Goal: Task Accomplishment & Management: Manage account settings

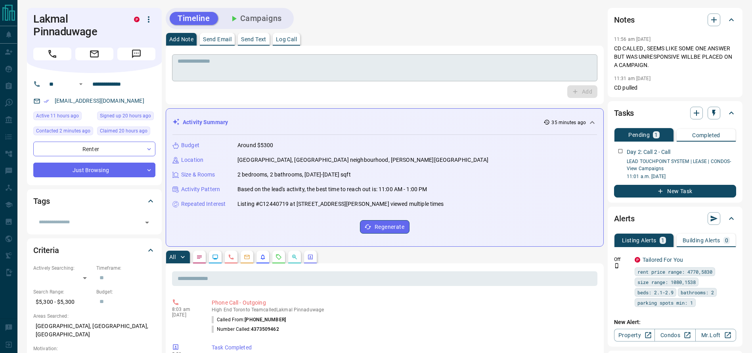
click at [272, 73] on textarea at bounding box center [385, 68] width 414 height 20
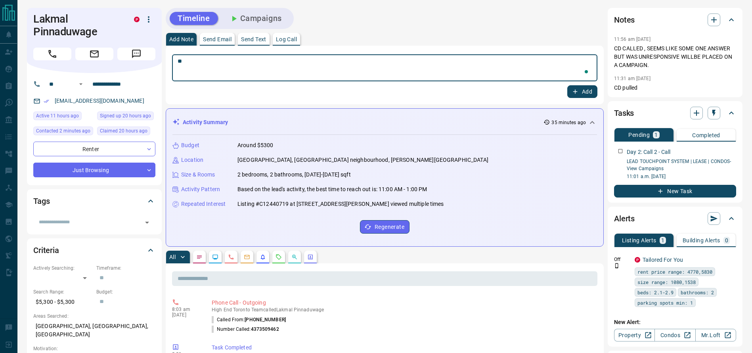
type textarea "*"
type textarea "**********"
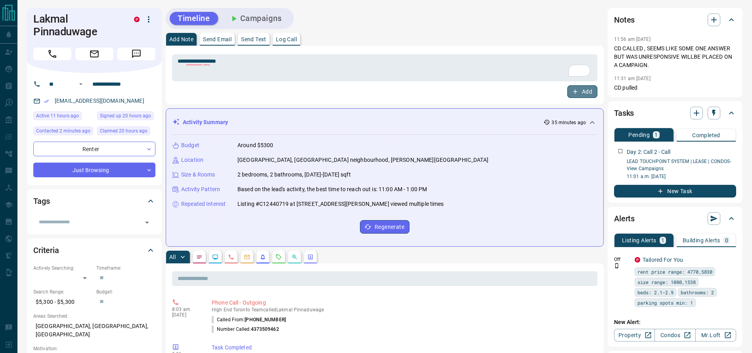
click at [576, 94] on icon "button" at bounding box center [574, 91] width 7 height 7
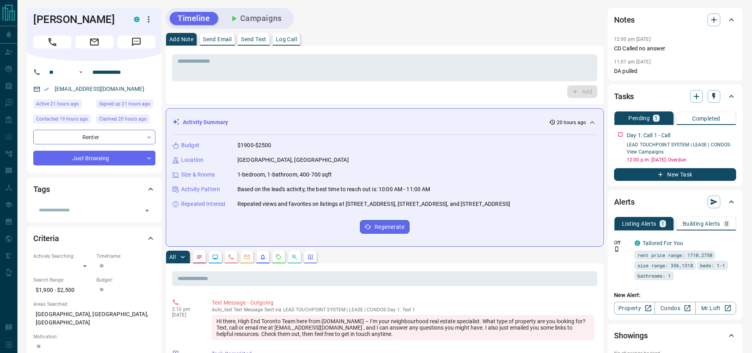
click at [498, 8] on div "Timeline Campaigns" at bounding box center [385, 18] width 438 height 21
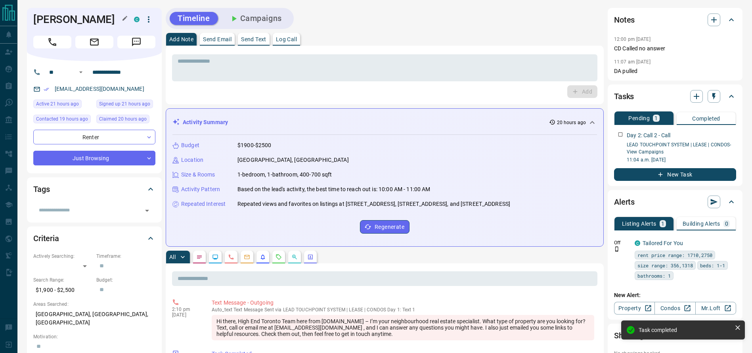
click at [56, 16] on h1 "Noah Chapman" at bounding box center [77, 19] width 89 height 13
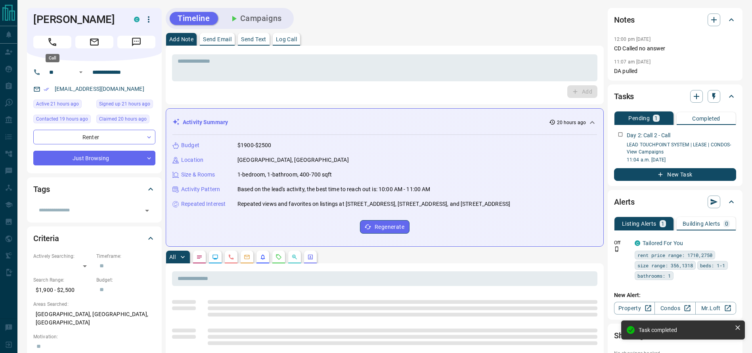
drag, startPoint x: 44, startPoint y: 42, endPoint x: 114, endPoint y: 44, distance: 70.6
click at [44, 42] on button "Call" at bounding box center [52, 42] width 38 height 13
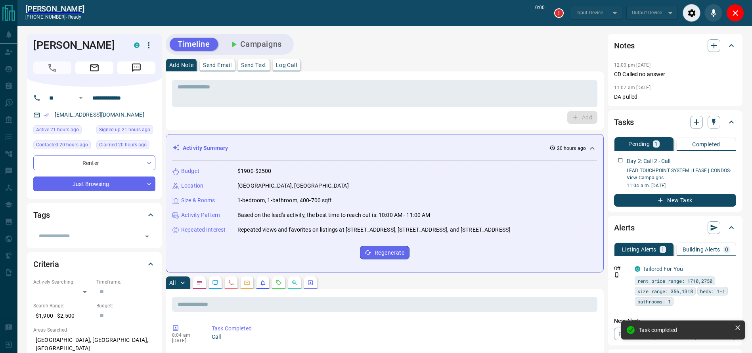
type input "*******"
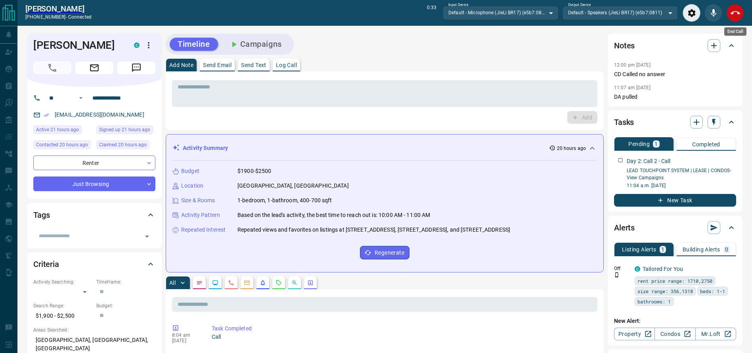
click at [737, 8] on button "End Call" at bounding box center [735, 13] width 18 height 18
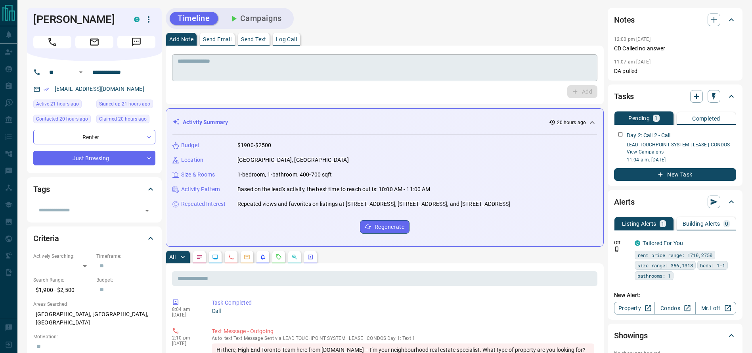
click at [484, 67] on textarea at bounding box center [385, 68] width 414 height 20
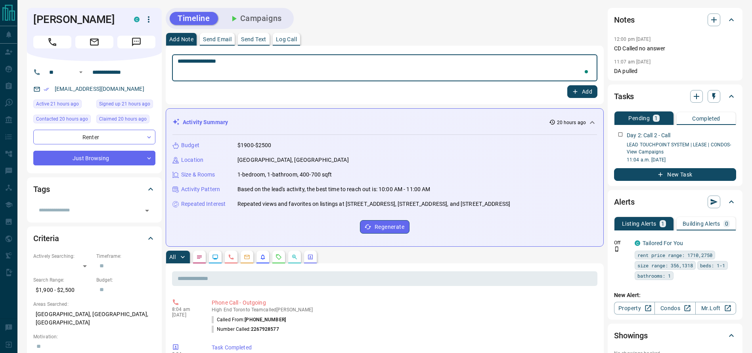
type textarea "**********"
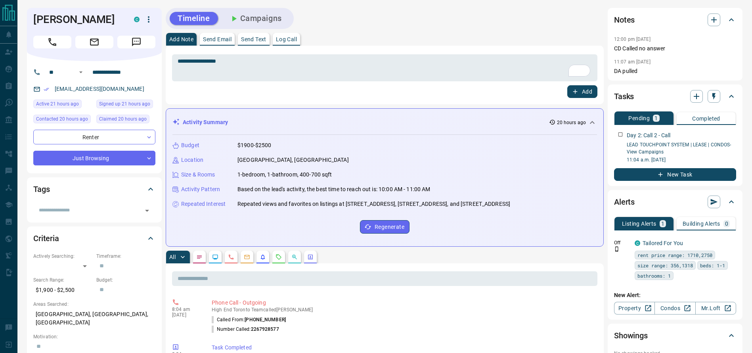
click at [563, 88] on div "Add" at bounding box center [384, 91] width 425 height 13
click at [565, 88] on div "Add" at bounding box center [384, 91] width 425 height 13
click at [571, 90] on button "Add" at bounding box center [582, 91] width 30 height 13
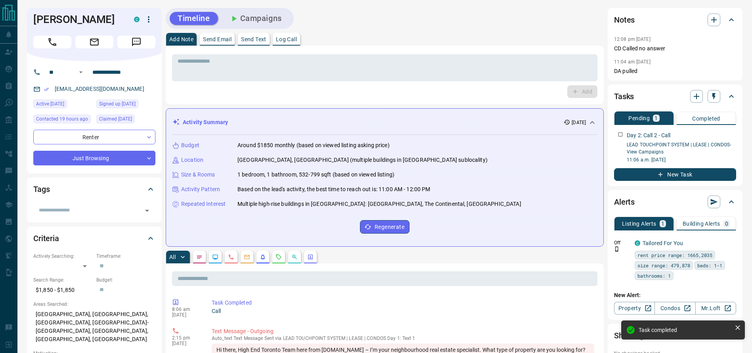
click at [49, 42] on button "Call" at bounding box center [52, 42] width 38 height 13
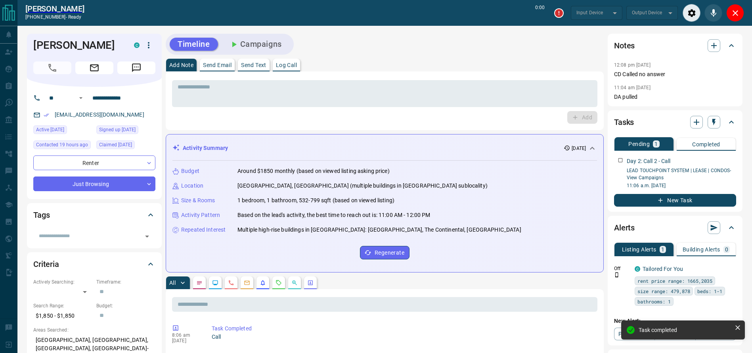
type input "*******"
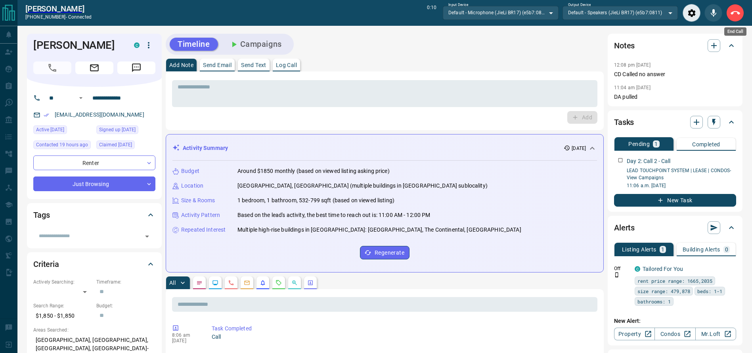
click at [736, 15] on icon "End Call" at bounding box center [735, 13] width 10 height 10
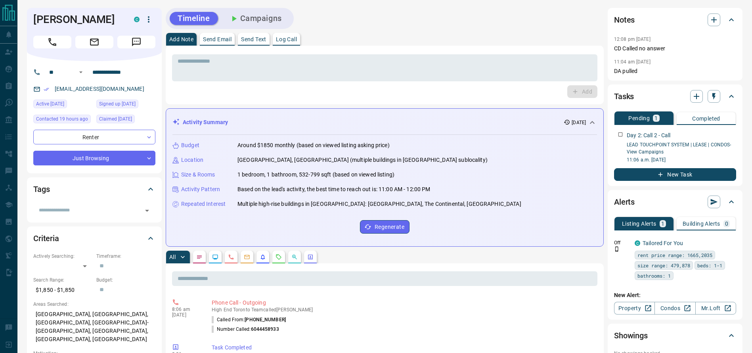
click at [515, 25] on div "Timeline Campaigns" at bounding box center [385, 18] width 438 height 21
drag, startPoint x: 344, startPoint y: 60, endPoint x: 341, endPoint y: 63, distance: 4.2
click at [341, 63] on textarea at bounding box center [385, 68] width 414 height 20
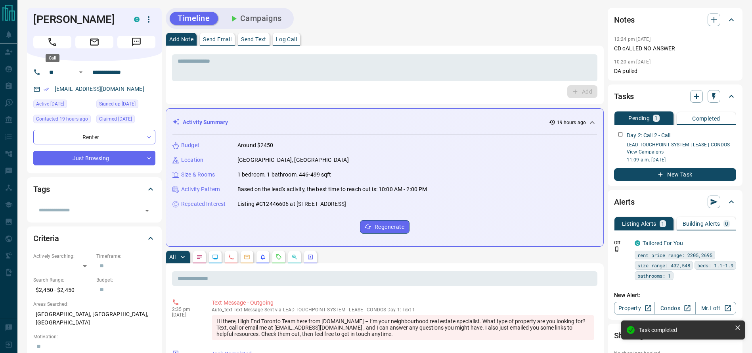
click at [49, 48] on button "Call" at bounding box center [52, 42] width 38 height 13
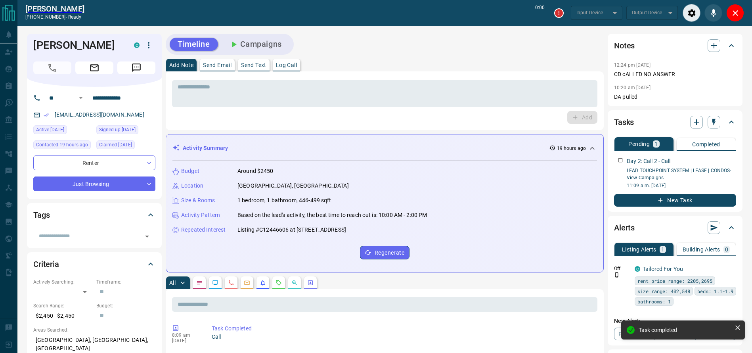
type input "*******"
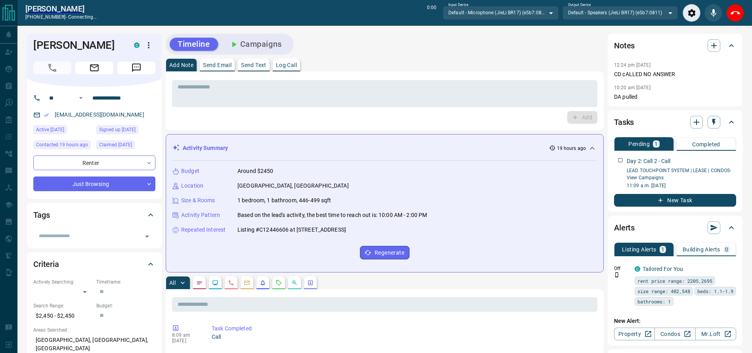
click at [458, 76] on div "* ​ Add" at bounding box center [385, 100] width 438 height 59
click at [458, 84] on textarea at bounding box center [385, 94] width 414 height 20
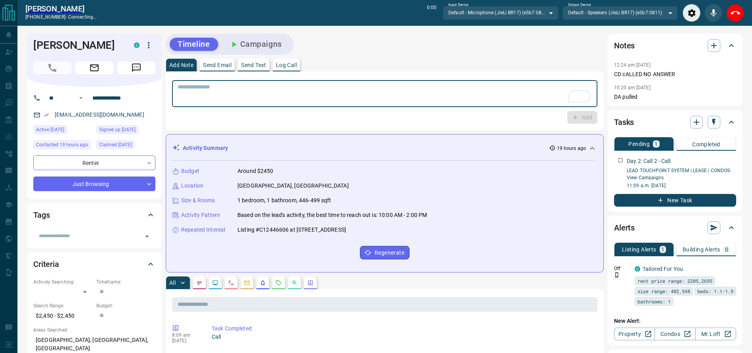
click at [447, 64] on div "Add Note Send Email Send Text Log Call" at bounding box center [385, 65] width 438 height 13
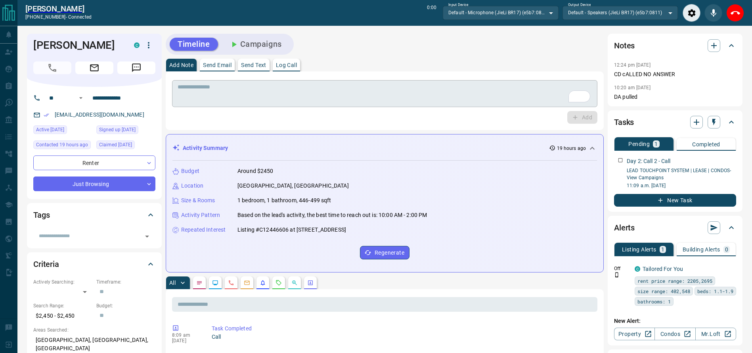
drag, startPoint x: 437, startPoint y: 88, endPoint x: 436, endPoint y: 92, distance: 4.4
click at [436, 92] on textarea "To enrich screen reader interactions, please activate Accessibility in Grammarl…" at bounding box center [385, 94] width 414 height 20
click at [437, 63] on div "Add Note Send Email Send Text Log Call" at bounding box center [385, 65] width 438 height 13
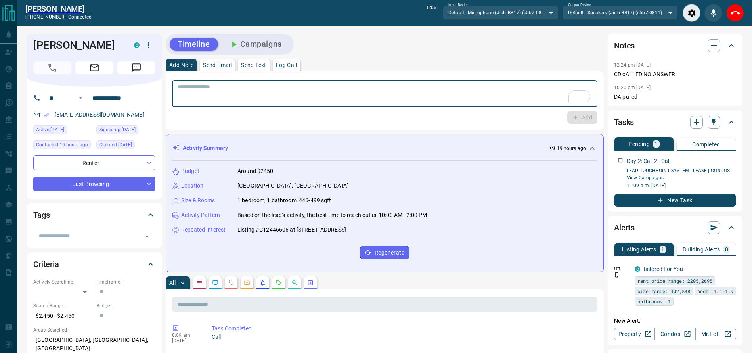
click at [434, 90] on textarea "To enrich screen reader interactions, please activate Accessibility in Grammarl…" at bounding box center [385, 94] width 414 height 20
click at [430, 94] on textarea "To enrich screen reader interactions, please activate Accessibility in Grammarl…" at bounding box center [385, 94] width 414 height 20
click at [737, 4] on div "Joel Alex +12896715938 - connected 0:09 Input Device Default - Microphone (JieL…" at bounding box center [384, 13] width 734 height 26
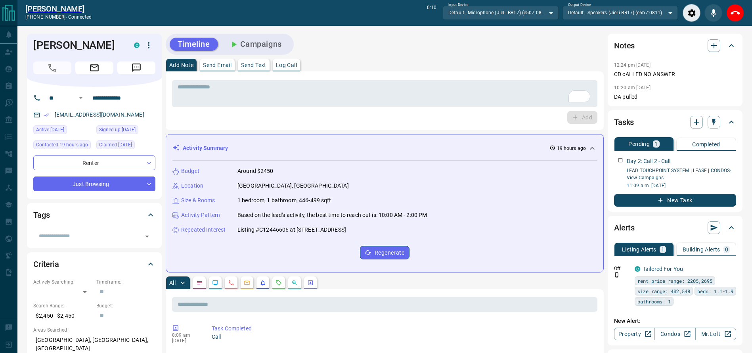
click at [735, 12] on icon "End Call" at bounding box center [735, 13] width 10 height 10
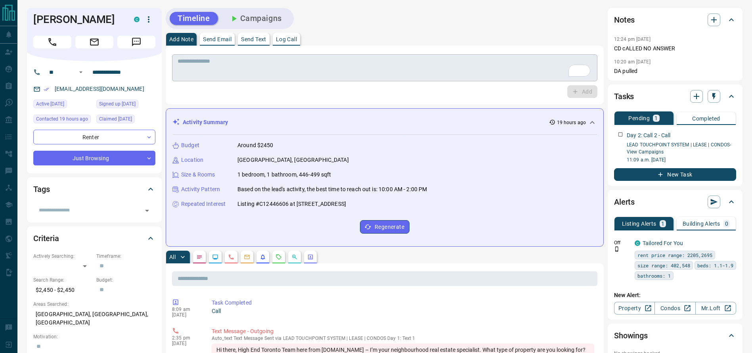
click at [508, 56] on div "* ​" at bounding box center [384, 67] width 425 height 27
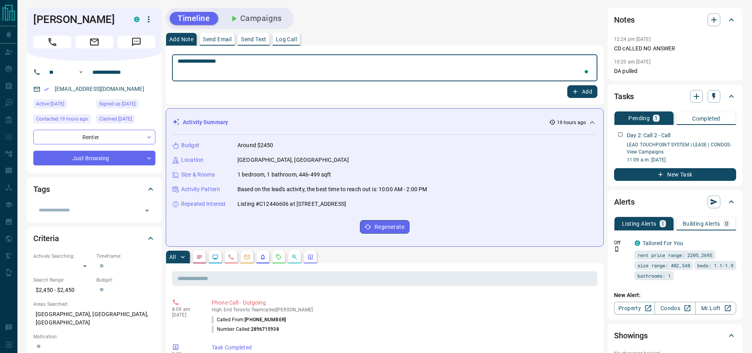
type textarea "**********"
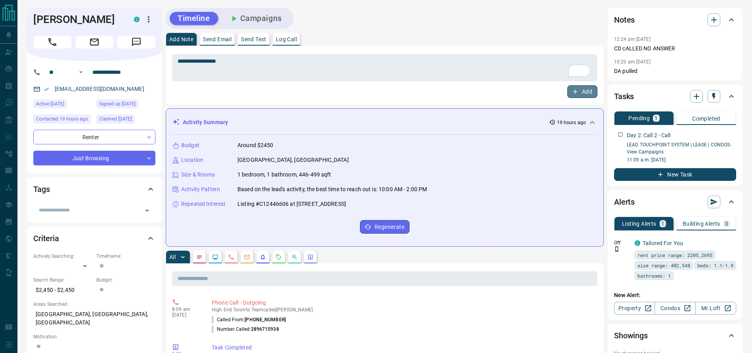
click at [576, 92] on icon "button" at bounding box center [575, 92] width 4 height 4
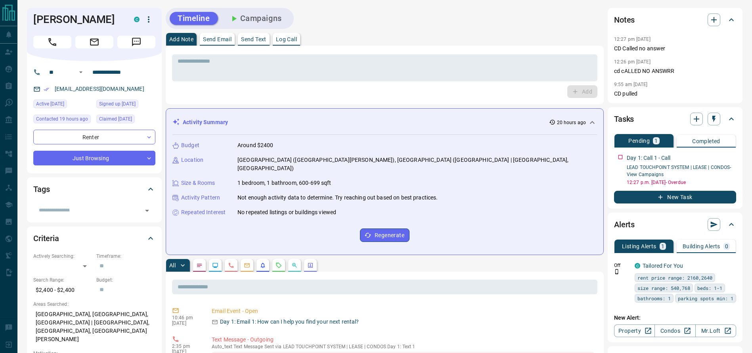
click at [303, 62] on textarea at bounding box center [385, 68] width 414 height 20
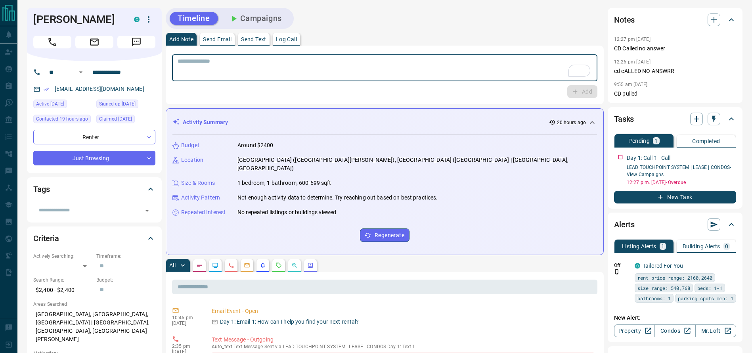
click at [341, 72] on textarea "To enrich screen reader interactions, please activate Accessibility in Grammarl…" at bounding box center [385, 68] width 414 height 20
type textarea "**********"
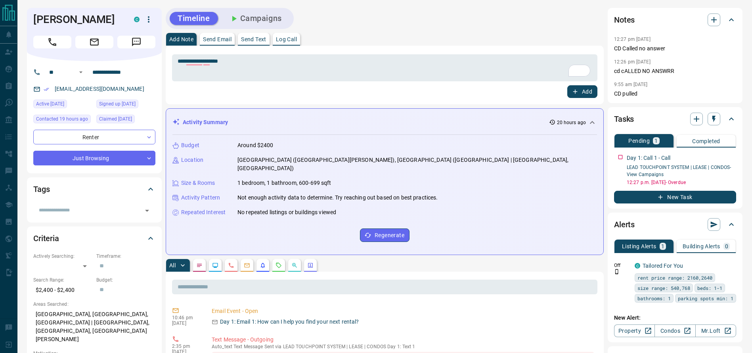
click at [577, 39] on div "Add Note Send Email Send Text Log Call" at bounding box center [385, 39] width 438 height 13
click at [565, 33] on div "Add Note Send Email Send Text Log Call" at bounding box center [385, 39] width 438 height 13
click at [563, 33] on div "Add Note Send Email Send Text Log Call" at bounding box center [385, 39] width 438 height 13
click at [548, 33] on div "Add Note Send Email Send Text Log Call" at bounding box center [385, 39] width 438 height 13
drag, startPoint x: 501, startPoint y: 33, endPoint x: 501, endPoint y: 29, distance: 4.8
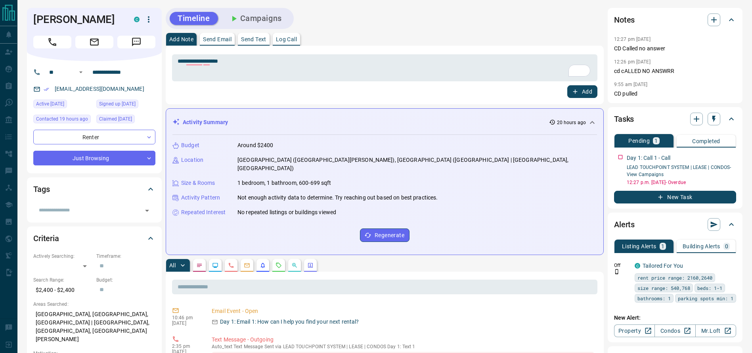
click at [501, 29] on div "Timeline Campaigns" at bounding box center [385, 18] width 438 height 21
click at [498, 42] on div "Add Note Send Email Send Text Log Call" at bounding box center [385, 39] width 438 height 13
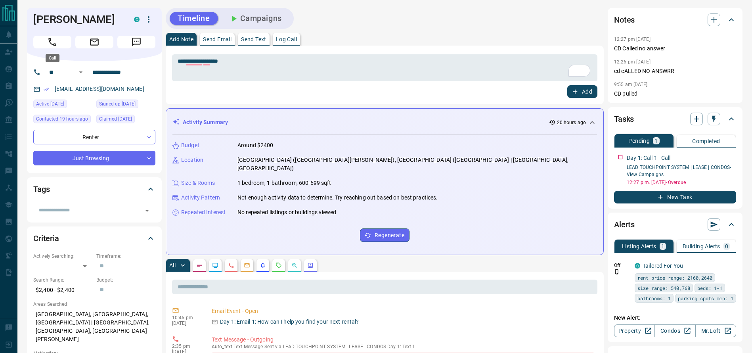
click at [67, 42] on button "Call" at bounding box center [52, 42] width 38 height 13
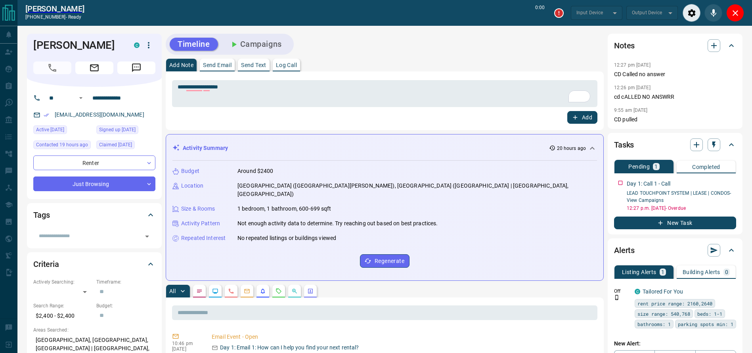
click at [419, 53] on div "Timeline Campaigns" at bounding box center [385, 44] width 438 height 21
type input "*******"
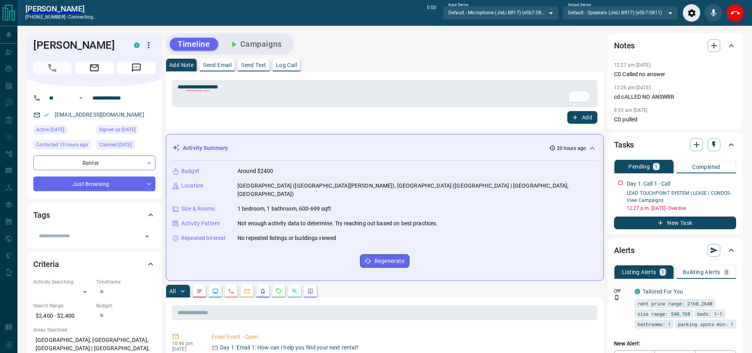
click at [469, 67] on div "Add Note Send Email Send Text Log Call" at bounding box center [385, 65] width 438 height 13
drag, startPoint x: 731, startPoint y: 16, endPoint x: 589, endPoint y: 46, distance: 145.7
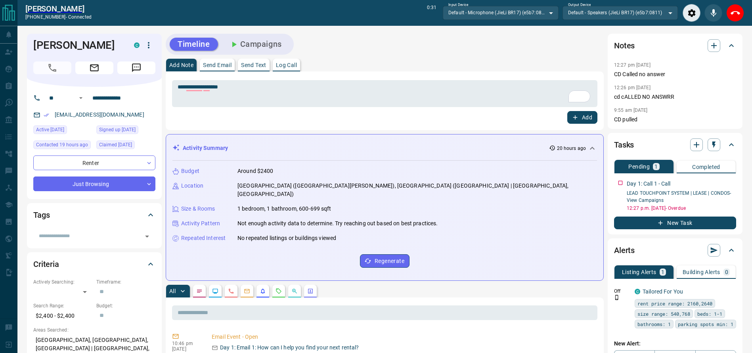
click at [589, 46] on div "Timeline Campaigns" at bounding box center [385, 44] width 438 height 21
click at [739, 17] on icon "End Call" at bounding box center [735, 13] width 10 height 10
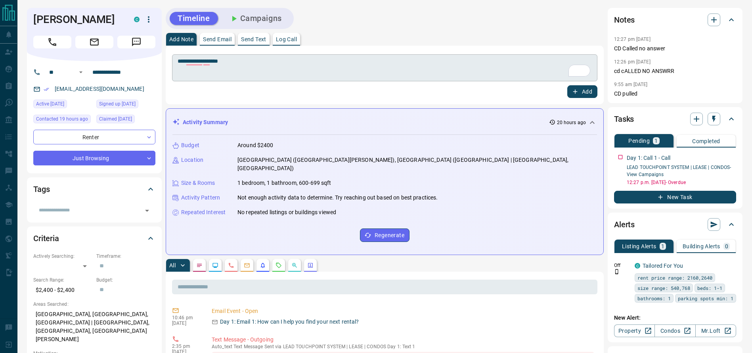
click at [497, 66] on textarea "**********" at bounding box center [385, 68] width 414 height 20
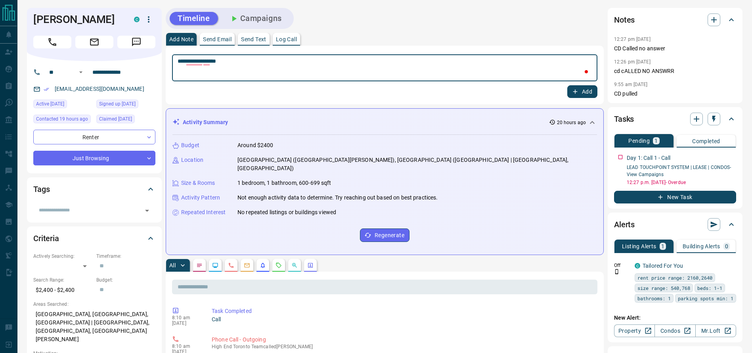
type textarea "**********"
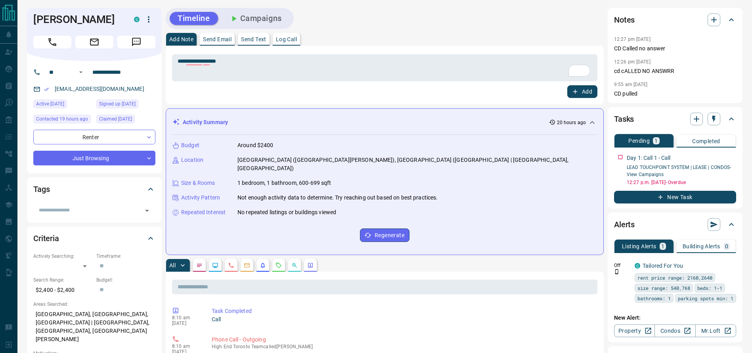
click at [577, 101] on div "**********" at bounding box center [385, 75] width 438 height 59
click at [580, 94] on button "Add" at bounding box center [582, 91] width 30 height 13
